Goal: Use online tool/utility: Utilize a website feature to perform a specific function

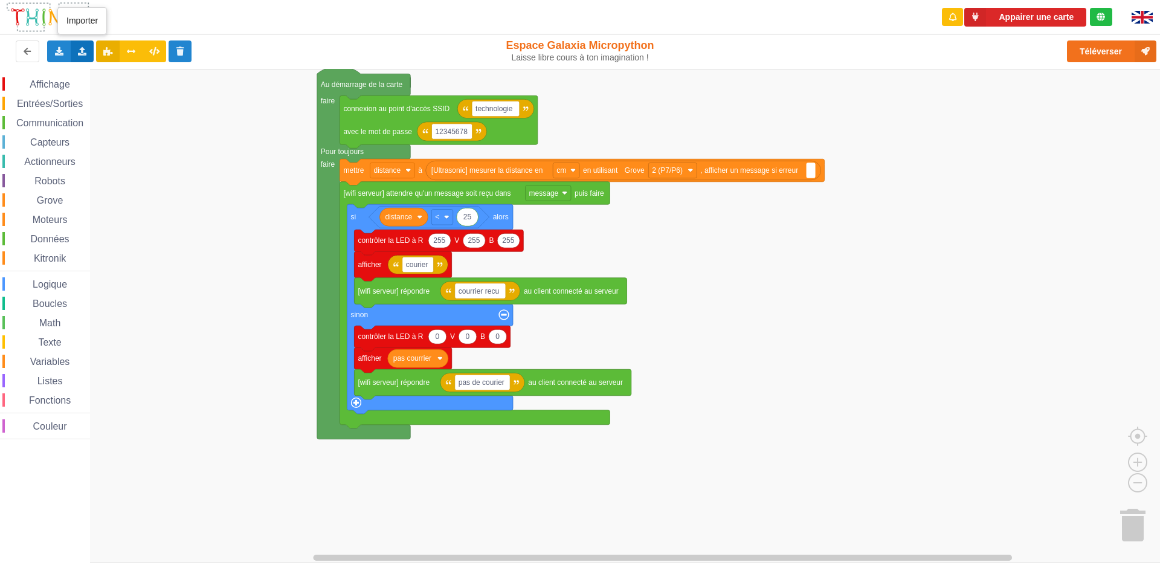
click at [86, 45] on div "Importer un assemblage de blocs Importer du code Python" at bounding box center [83, 51] width 24 height 22
click at [166, 69] on span "Importer un assemblage de blocs" at bounding box center [166, 74] width 125 height 10
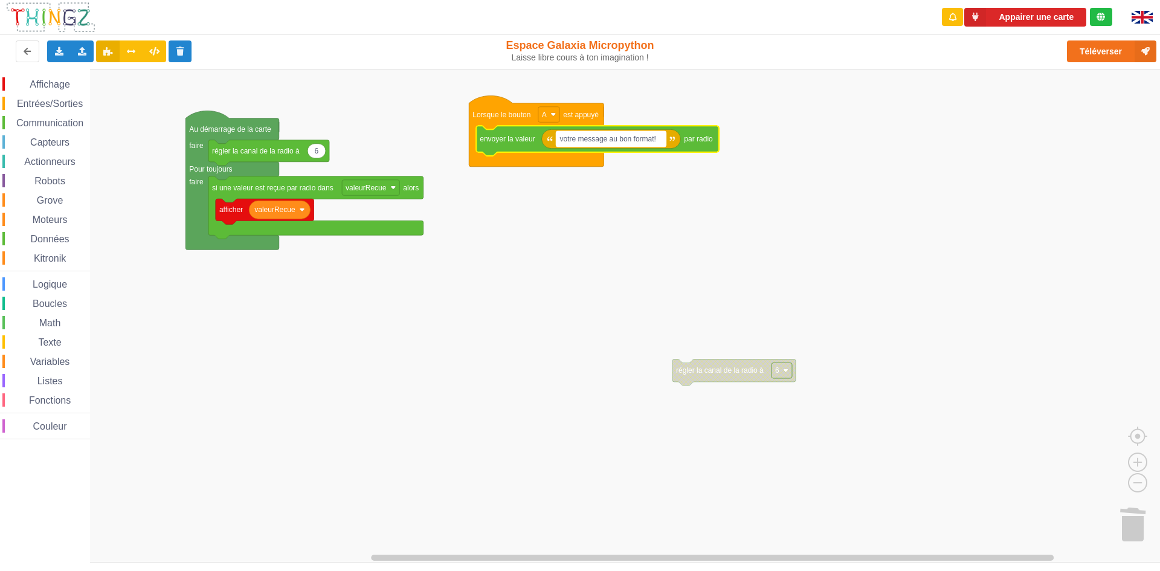
click at [656, 135] on text "votre message au bon format!" at bounding box center [608, 139] width 96 height 8
type input "salut"
click at [607, 138] on input "ilot5: salut:ilot6" at bounding box center [586, 139] width 60 height 16
click at [593, 141] on input "ilot5: salut:ilot 6" at bounding box center [587, 139] width 63 height 16
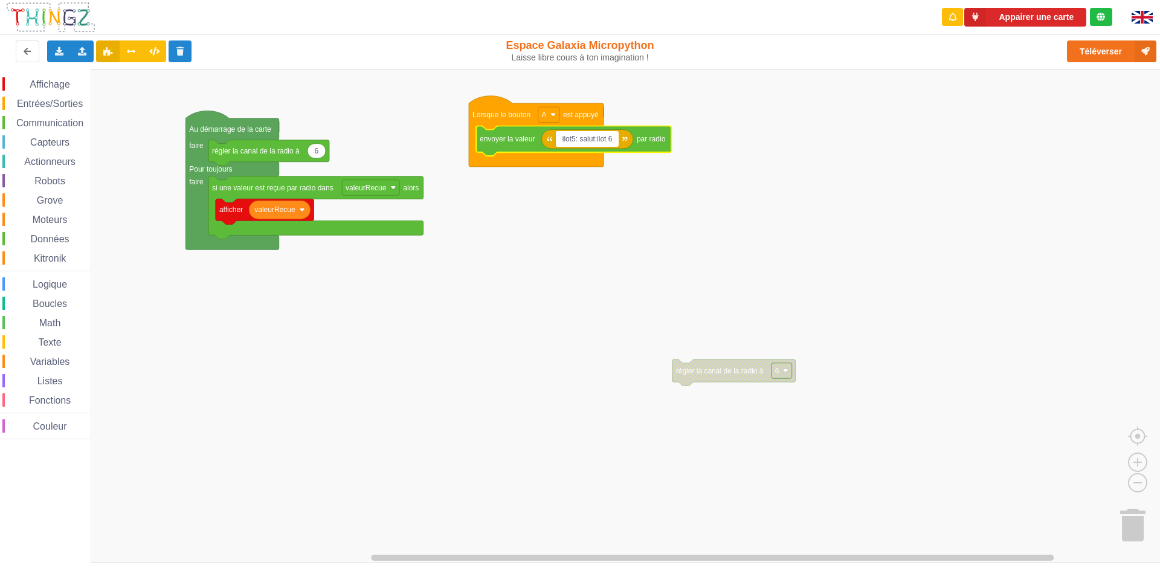
click at [595, 141] on input "ilot5: salut:ilot 6" at bounding box center [587, 139] width 63 height 16
click at [597, 140] on input "ilot5: salut :ilot 6" at bounding box center [588, 139] width 65 height 16
click at [598, 141] on input "ilot5: salut :ilot 6" at bounding box center [588, 139] width 65 height 16
click at [574, 138] on input "ilot5: salut : ilot 6" at bounding box center [589, 139] width 66 height 16
click at [572, 139] on input "ilot5 : salut : ilot 6" at bounding box center [590, 139] width 69 height 16
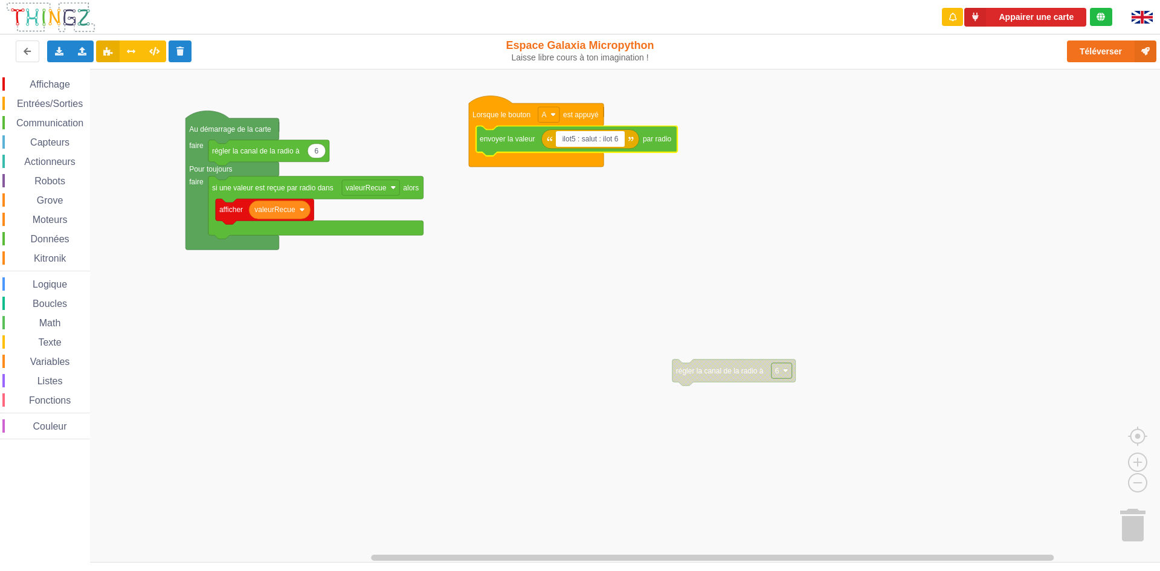
type input "ilot 5 : salut : ilot 6"
click at [717, 186] on rect "Espace de travail de Blocky" at bounding box center [584, 316] width 1169 height 494
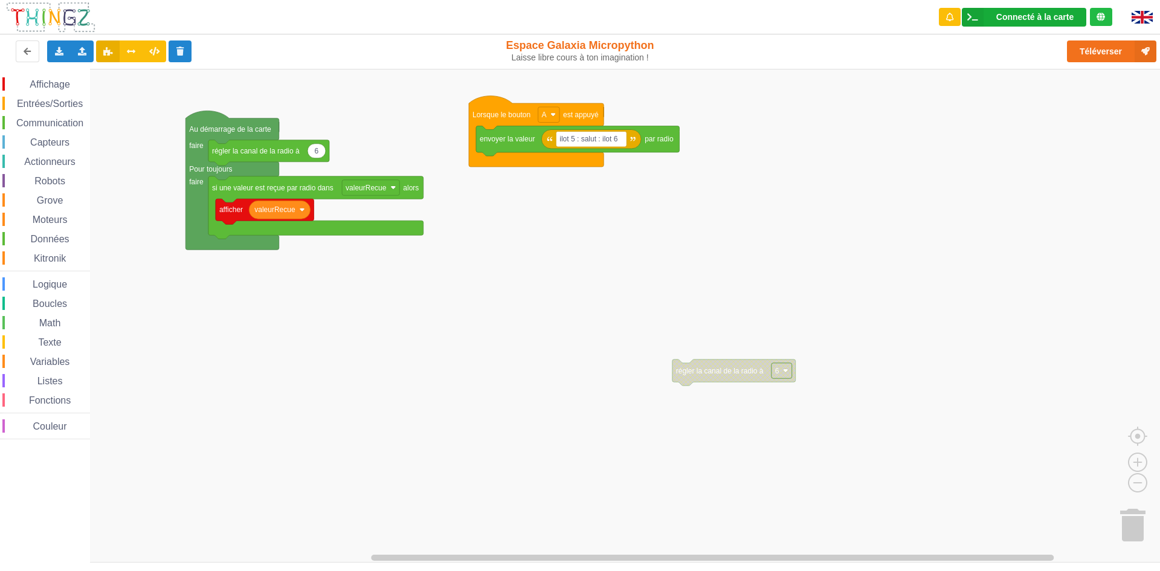
click at [1071, 15] on div "Connecté à la carte" at bounding box center [1035, 17] width 77 height 8
click at [1131, 250] on rect "Espace de travail de Blocky" at bounding box center [584, 316] width 1169 height 494
click at [1029, 13] on div "Connecté à la carte" at bounding box center [1035, 17] width 77 height 8
click at [1081, 227] on rect "Espace de travail de Blocky" at bounding box center [584, 316] width 1169 height 494
click at [1114, 44] on button "Téléverser" at bounding box center [1111, 51] width 89 height 22
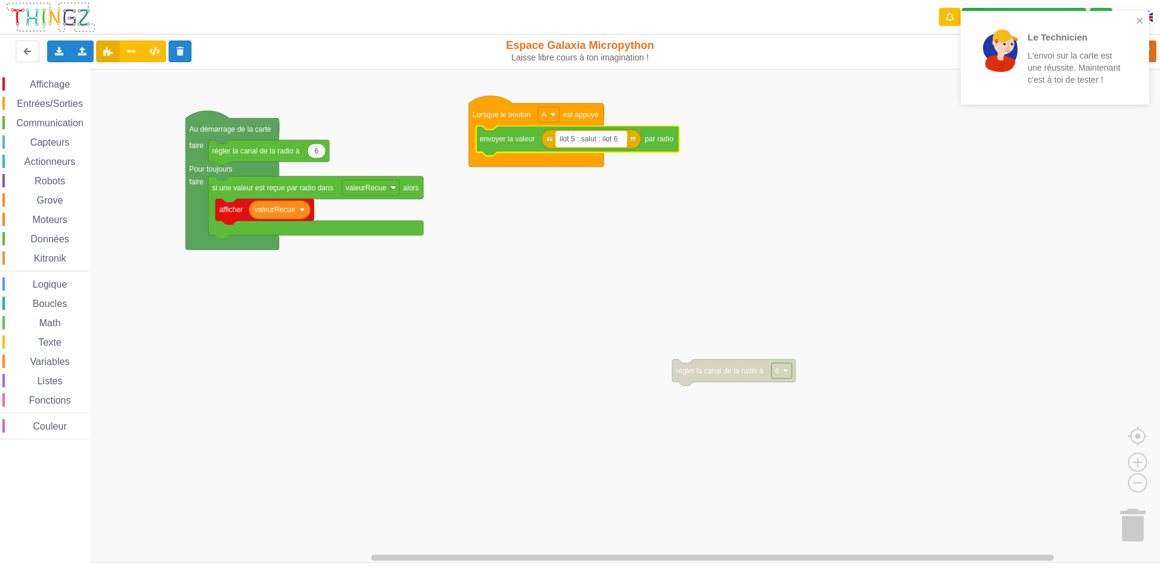
click at [596, 140] on text "ilot 5 : salut : ilot 6" at bounding box center [589, 139] width 58 height 8
click at [596, 140] on input "ilot 5 : salut : ilot 6" at bounding box center [591, 139] width 71 height 16
click at [583, 141] on input "ilot 5 : t : ilot 6" at bounding box center [584, 139] width 57 height 16
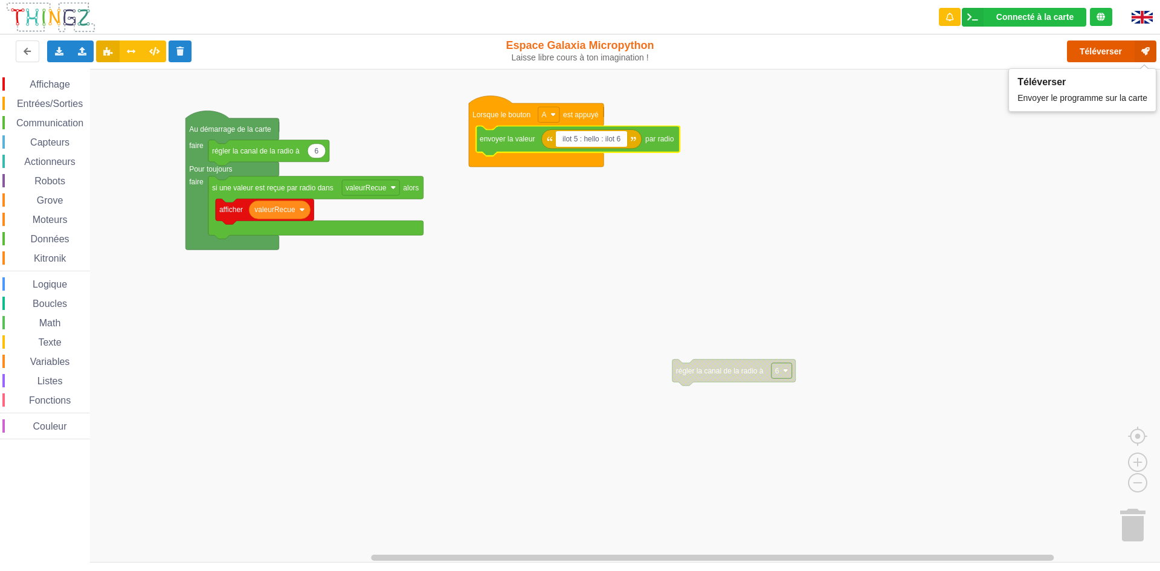
click at [1096, 55] on button "Téléverser" at bounding box center [1111, 51] width 89 height 22
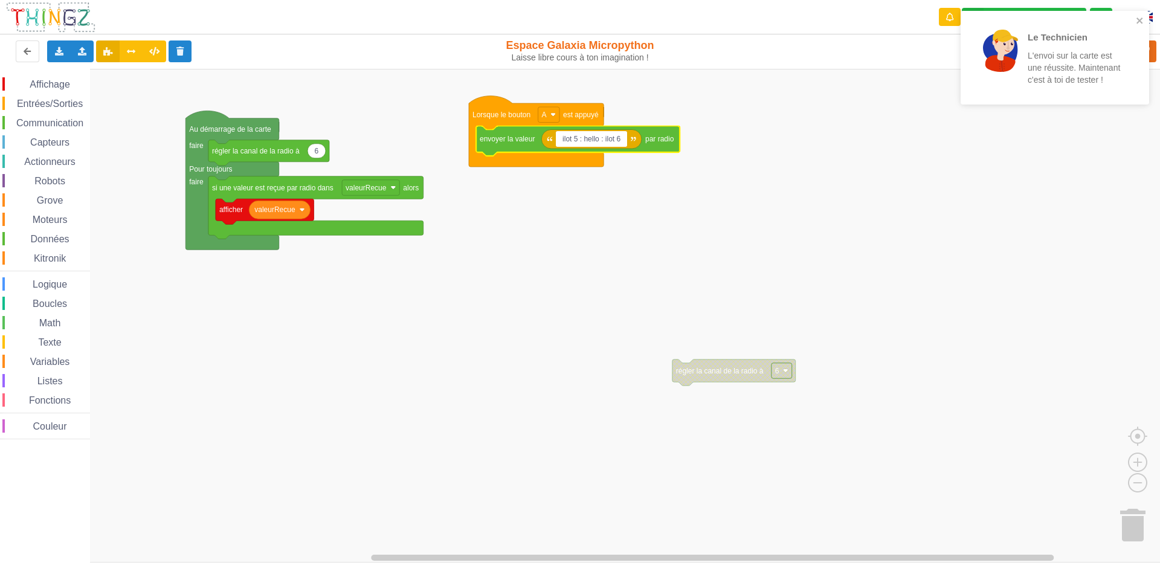
click at [601, 140] on input "ilot 5 : hello : ilot 6" at bounding box center [591, 139] width 71 height 16
click at [1142, 46] on div "Le Technicien L'envoi sur la carte est une réussite. Maintenant c'est à toi de …" at bounding box center [1055, 58] width 189 height 94
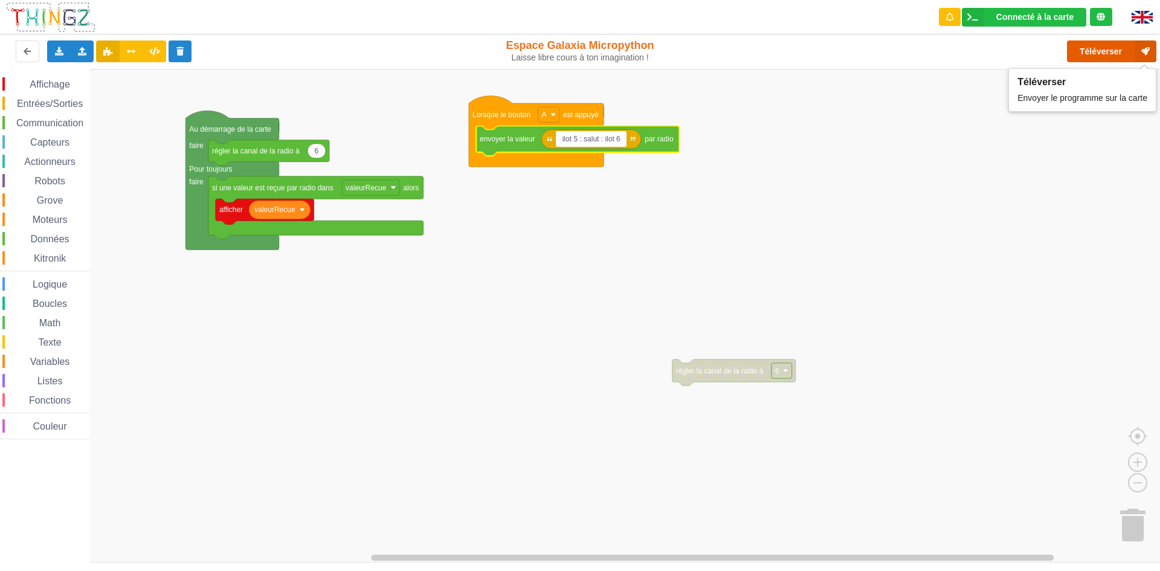
click at [1137, 48] on icon at bounding box center [1146, 51] width 22 height 22
click at [598, 135] on input "ilot 5 : salut : ilot 6" at bounding box center [591, 139] width 71 height 16
type input "ilot 5 : salut : ilot 6"
click at [1082, 48] on button "Téléverser" at bounding box center [1111, 51] width 89 height 22
